Goal: Find specific page/section: Find specific page/section

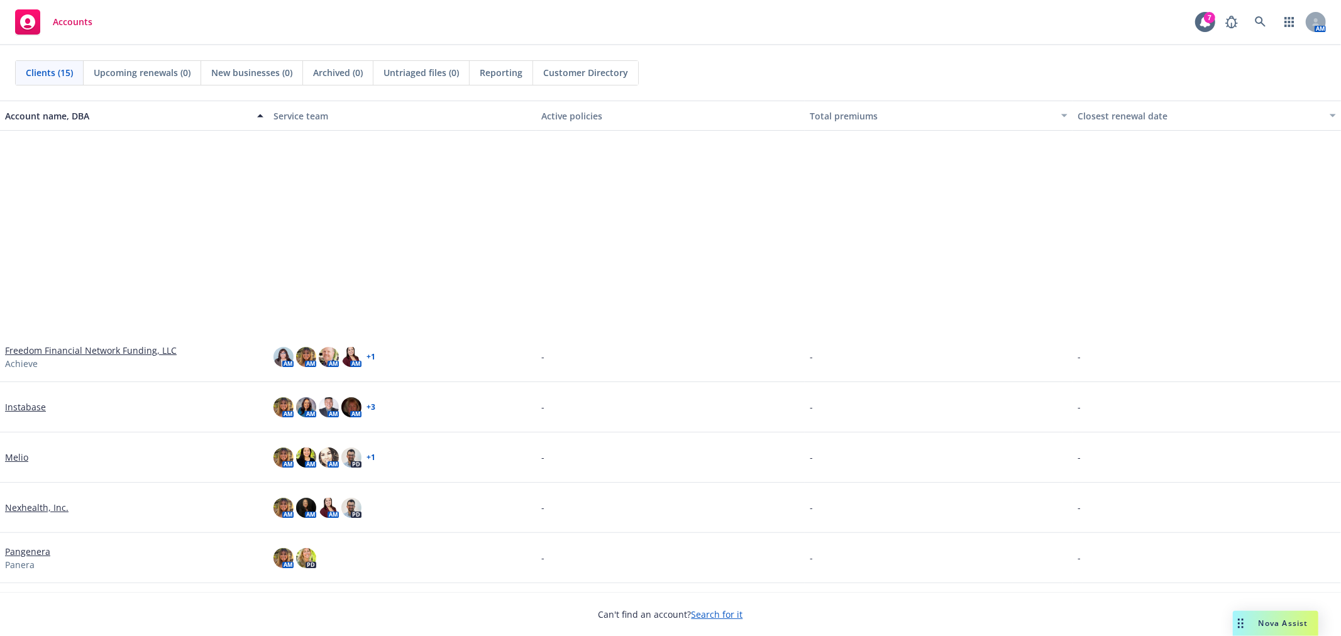
scroll to position [292, 0]
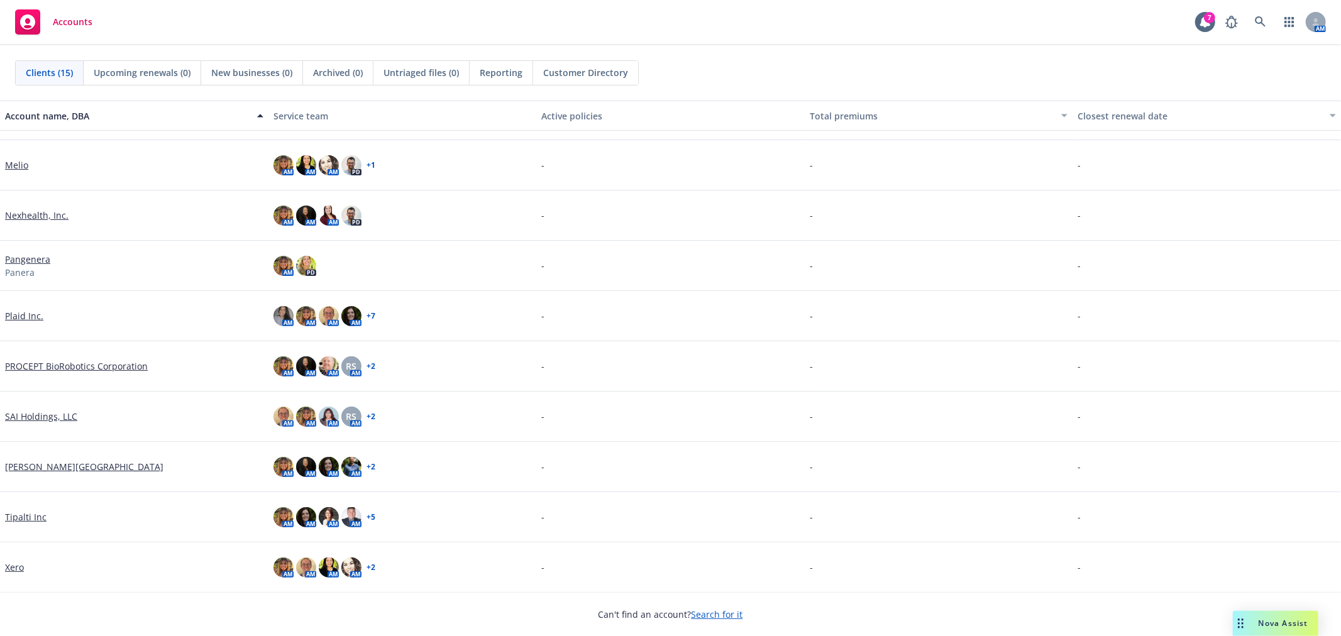
click at [63, 365] on link "PROCEPT BioRobotics Corporation" at bounding box center [76, 366] width 143 height 13
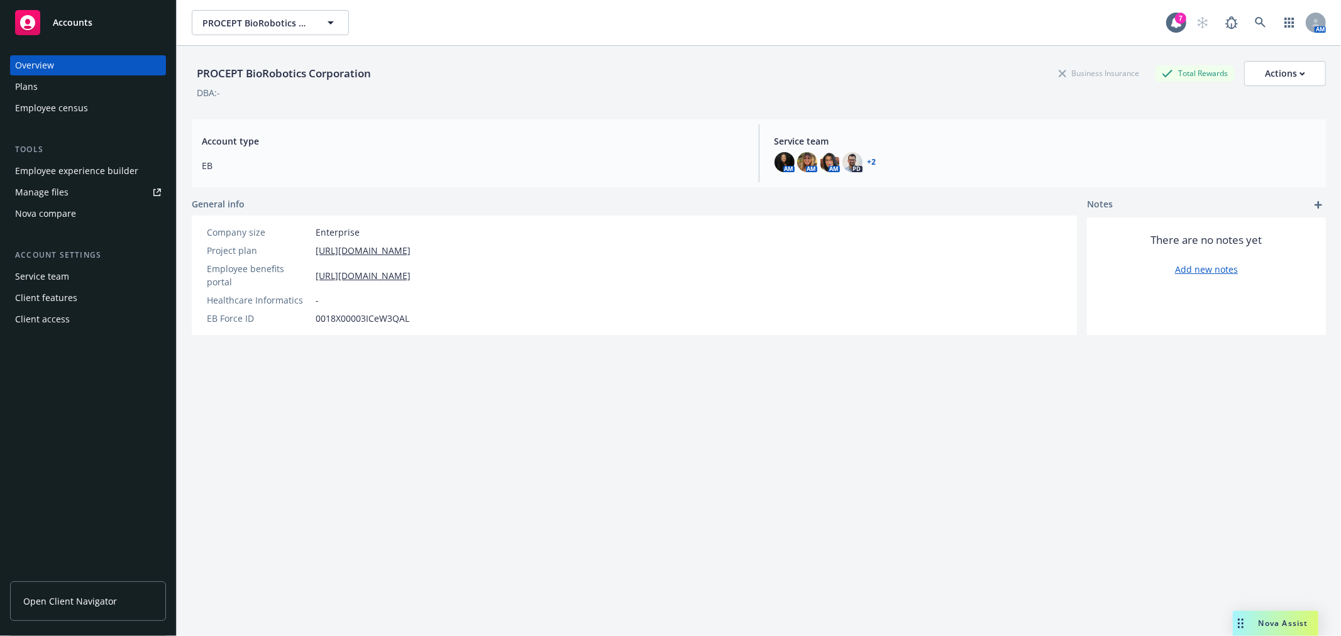
click at [42, 190] on div "Manage files" at bounding box center [41, 192] width 53 height 20
click at [53, 89] on div "Plans" at bounding box center [88, 87] width 146 height 20
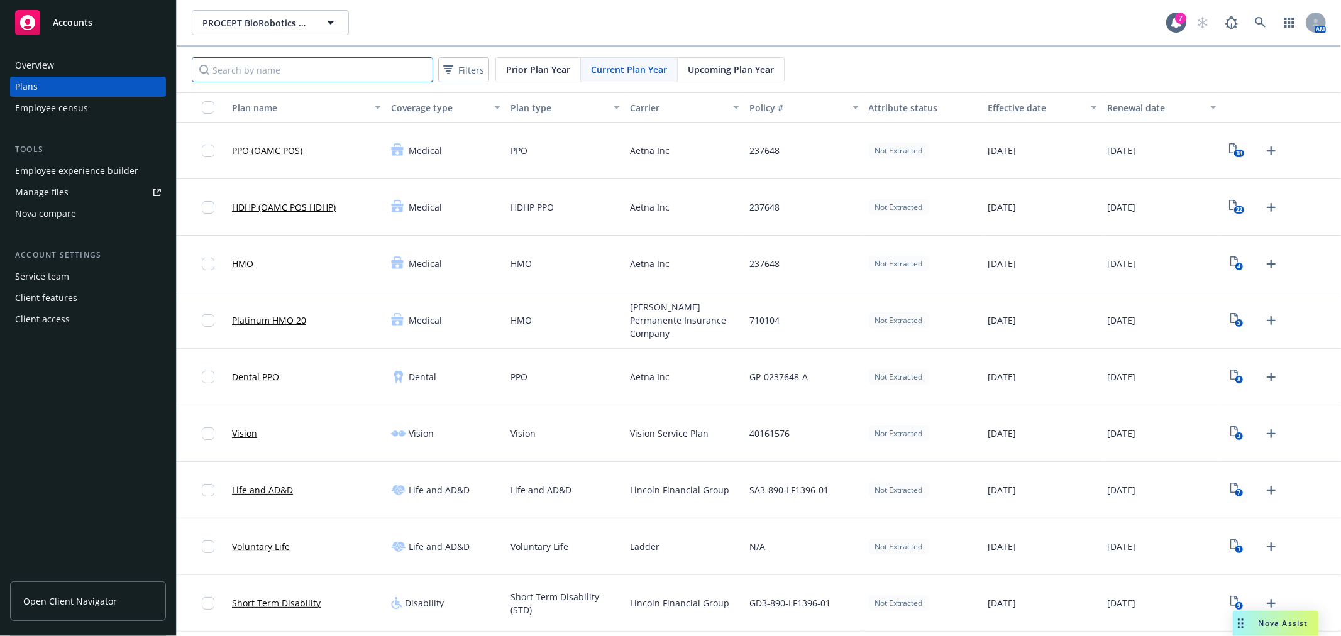
click at [285, 63] on input "Search by name" at bounding box center [312, 69] width 241 height 25
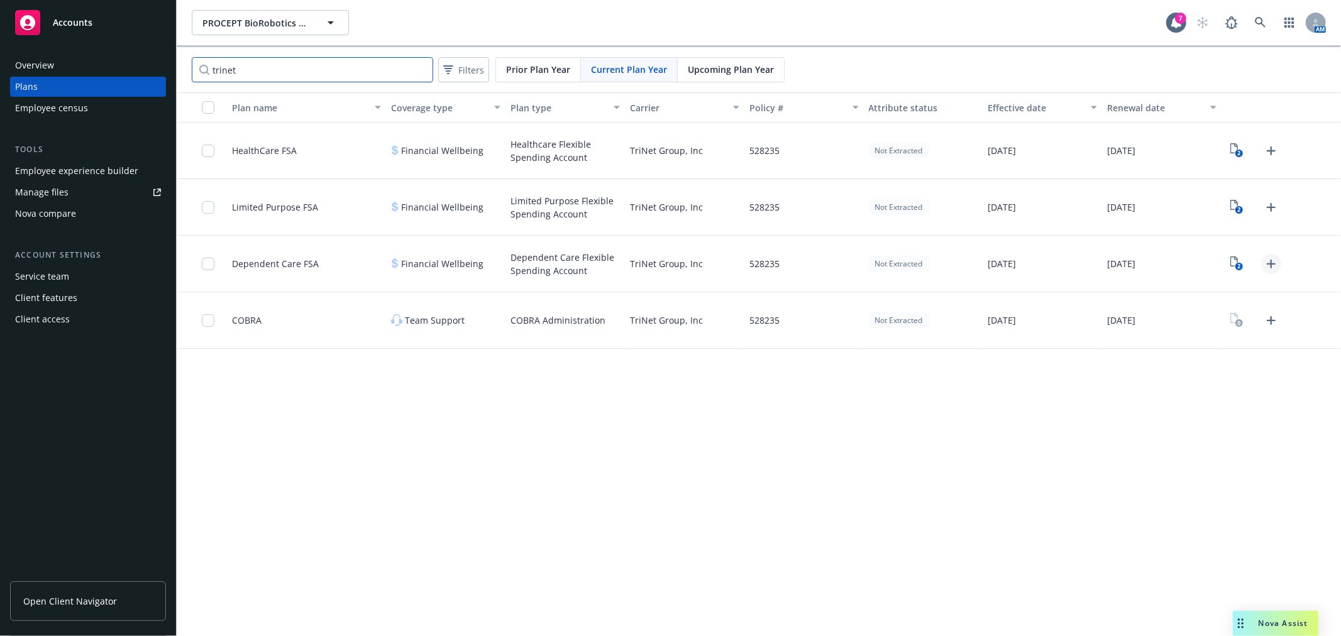
type input "trinet"
